Goal: Obtain resource: Download file/media

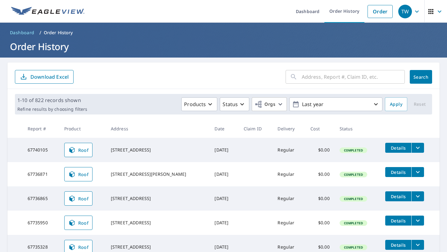
click at [308, 77] on input "text" at bounding box center [353, 76] width 103 height 17
click at [384, 12] on link "Order" at bounding box center [380, 11] width 25 height 13
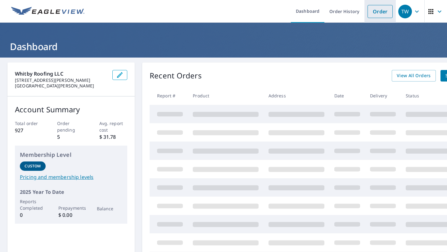
click at [375, 12] on link "Order" at bounding box center [380, 11] width 25 height 13
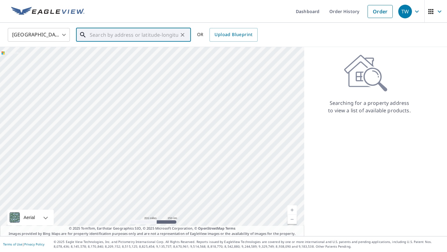
click at [139, 35] on input "text" at bounding box center [134, 34] width 89 height 17
click at [127, 54] on span "259 Hammock Ter" at bounding box center [138, 52] width 98 height 7
type input "[STREET_ADDRESS]"
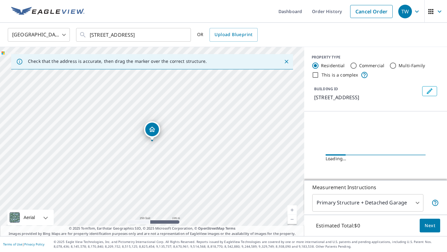
click at [290, 208] on link "Current Level 17, Zoom In" at bounding box center [292, 209] width 9 height 9
click at [290, 208] on link "Current Level 18, Zoom In" at bounding box center [292, 209] width 9 height 9
click at [290, 208] on link "Current Level 18.763932641766473, Zoom In Disabled" at bounding box center [292, 209] width 9 height 9
click at [290, 208] on link "Current Level 20, Zoom In Disabled" at bounding box center [292, 209] width 9 height 9
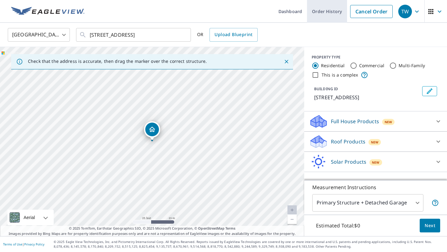
click at [323, 11] on link "Order History" at bounding box center [327, 11] width 40 height 23
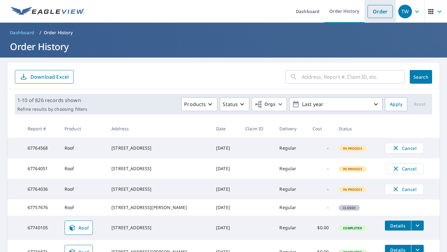
click at [380, 12] on link "Order" at bounding box center [380, 11] width 25 height 13
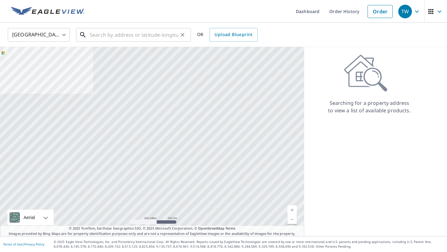
click at [136, 35] on input "text" at bounding box center [134, 34] width 89 height 17
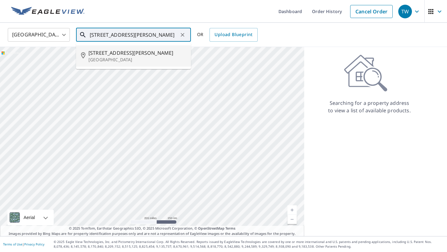
click at [111, 58] on p "[GEOGRAPHIC_DATA]" at bounding box center [138, 60] width 98 height 6
type input "[STREET_ADDRESS][PERSON_NAME]"
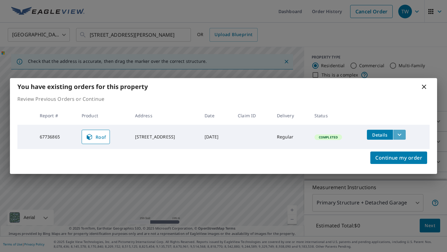
click at [401, 134] on icon "filesDropdownBtn-67736865" at bounding box center [400, 135] width 4 height 2
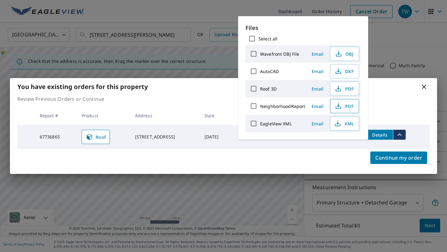
click at [346, 105] on span "PDF" at bounding box center [344, 105] width 20 height 7
click at [221, 73] on div "You have existing orders for this property Review Previous Orders or Continue R…" at bounding box center [223, 126] width 447 height 252
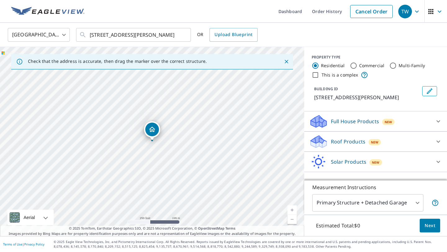
click at [221, 73] on div "[STREET_ADDRESS][PERSON_NAME]" at bounding box center [152, 141] width 304 height 189
click at [329, 10] on link "Order History" at bounding box center [327, 11] width 40 height 23
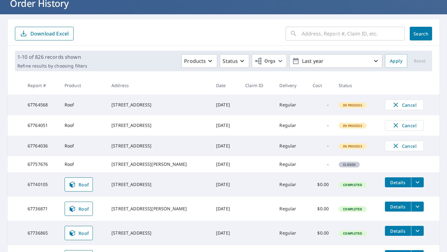
scroll to position [37, 0]
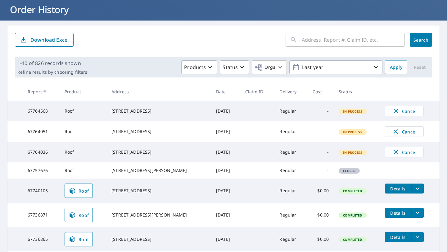
click at [334, 40] on input "text" at bounding box center [353, 39] width 103 height 17
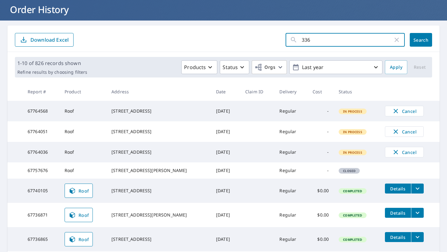
type input "3361"
click at [421, 40] on button "Search" at bounding box center [421, 40] width 22 height 14
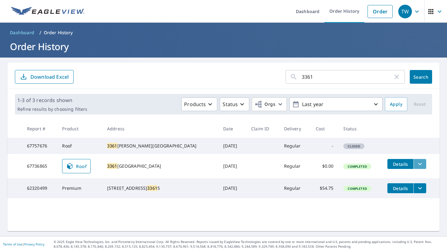
click at [418, 165] on icon "filesDropdownBtn-67736865" at bounding box center [420, 164] width 4 height 2
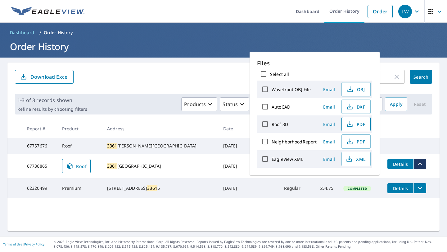
click at [362, 126] on span "PDF" at bounding box center [356, 123] width 20 height 7
click at [174, 80] on form "3361 ​ Search Download Excel" at bounding box center [224, 77] width 418 height 14
